Goal: Find specific fact

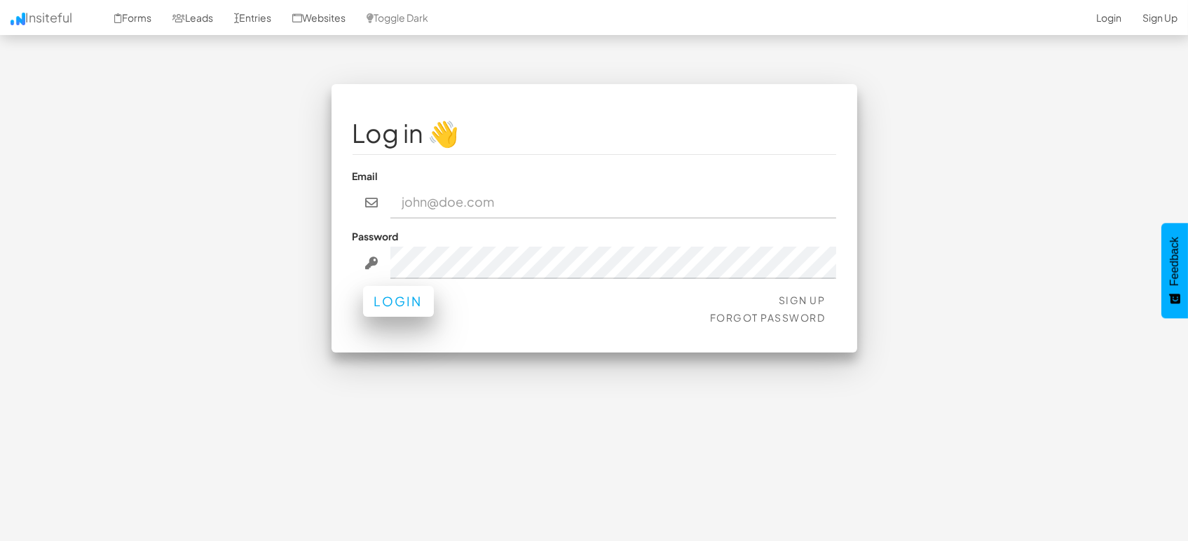
type input "marketing@mapsted.com"
click at [395, 301] on button "Login" at bounding box center [398, 301] width 71 height 31
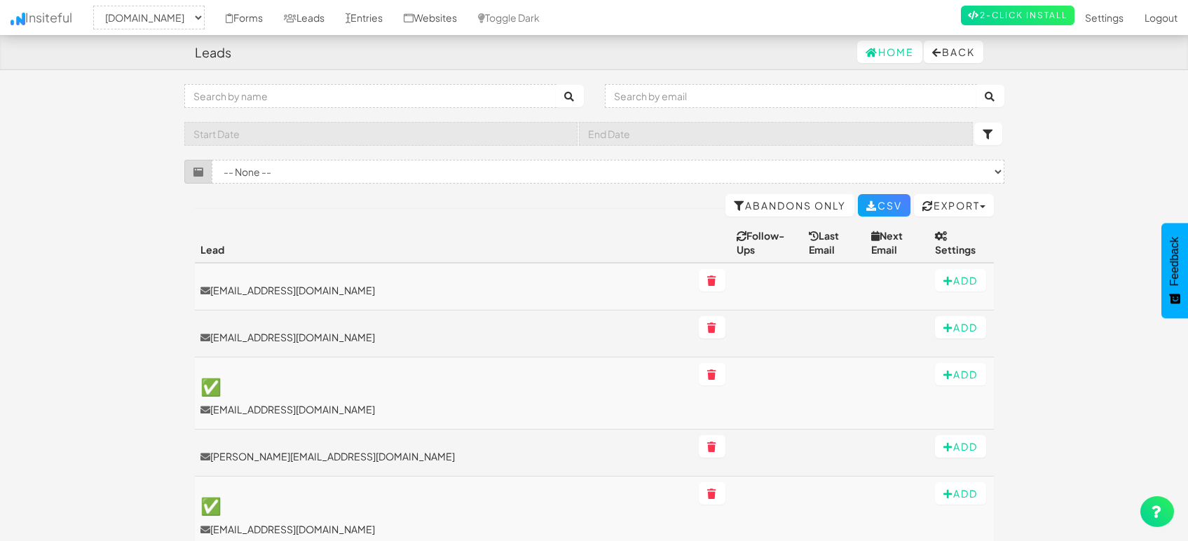
select select "1505"
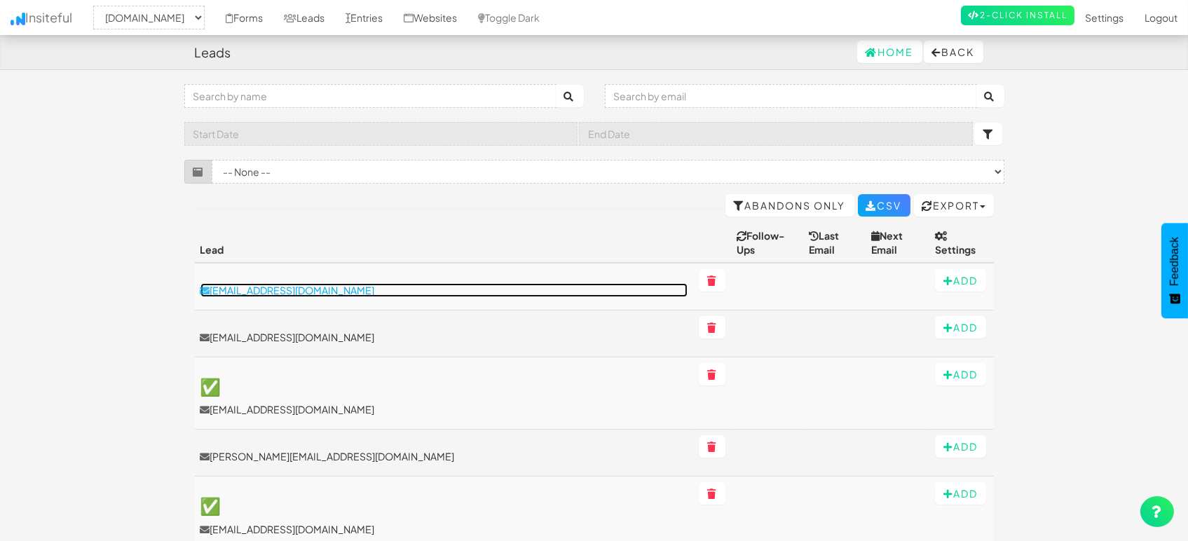
click at [303, 283] on p "[EMAIL_ADDRESS][DOMAIN_NAME]" at bounding box center [444, 290] width 488 height 14
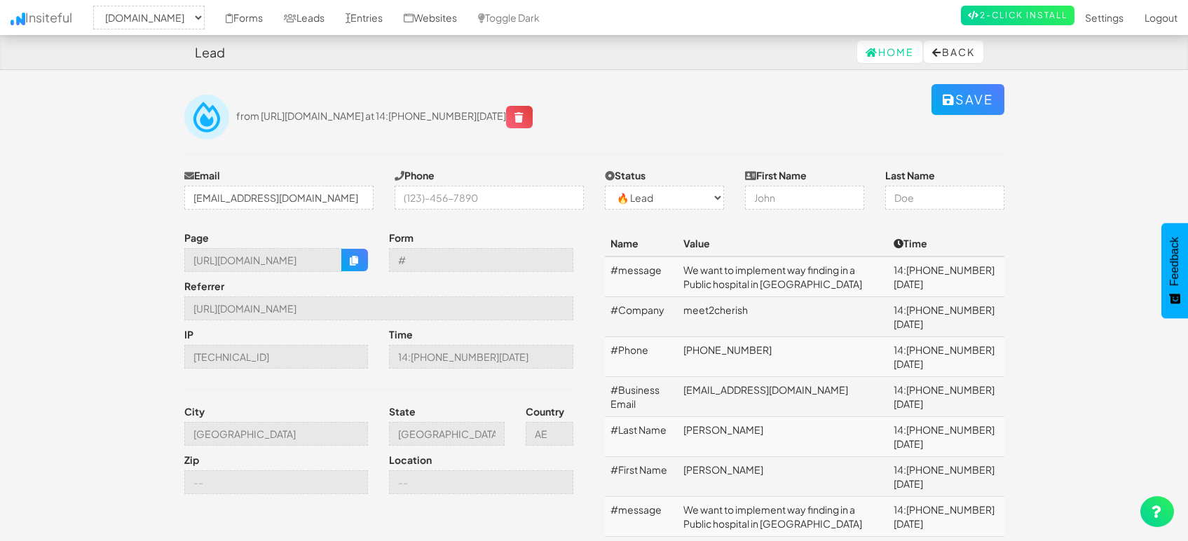
select select "1505"
select select "0"
click at [350, 262] on icon "button" at bounding box center [355, 261] width 10 height 10
click at [715, 353] on td "+971585865093" at bounding box center [783, 357] width 210 height 40
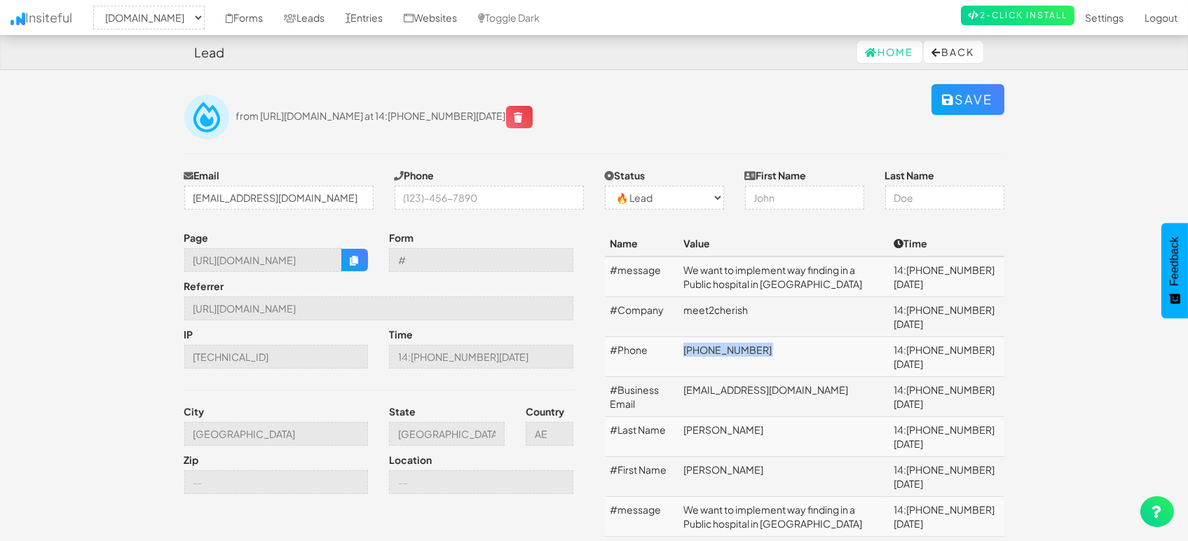
click at [715, 353] on td "+971585865093" at bounding box center [783, 357] width 210 height 40
copy td "+971585865093"
drag, startPoint x: 765, startPoint y: 308, endPoint x: 693, endPoint y: 308, distance: 72.2
click at [693, 308] on td "meet2cherish" at bounding box center [783, 317] width 210 height 40
copy td "meet2cherish"
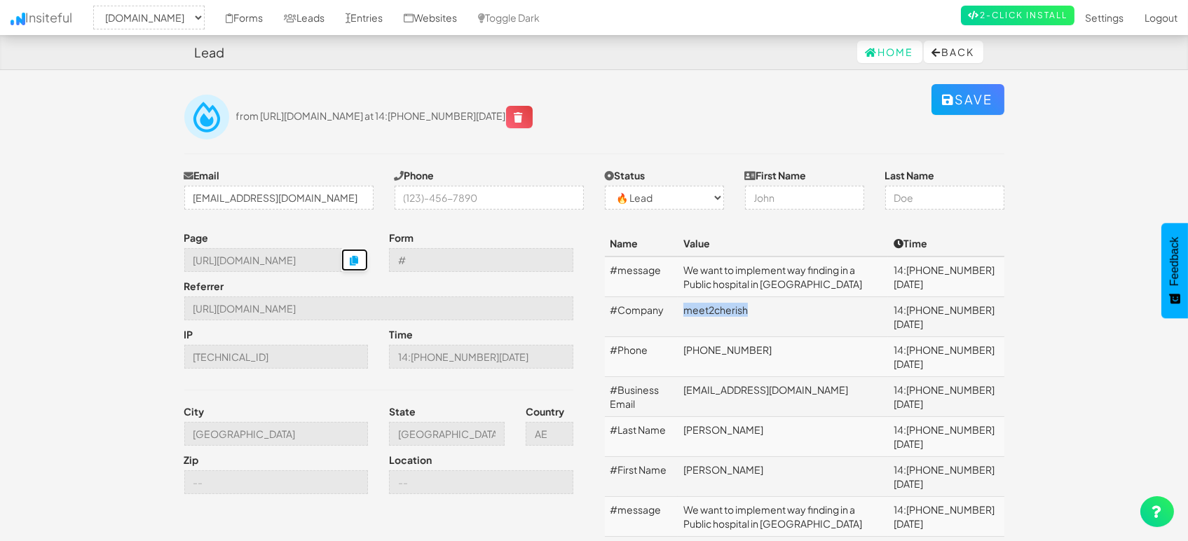
click at [353, 259] on icon "button" at bounding box center [355, 261] width 10 height 10
copy td "meet2cherish"
drag, startPoint x: 768, startPoint y: 286, endPoint x: 693, endPoint y: 273, distance: 76.1
click at [693, 273] on td "We want to implement way finding in a Public hospital in India" at bounding box center [783, 277] width 210 height 41
copy td "We want to implement way finding in a Public hospital in India"
